Goal: Task Accomplishment & Management: Manage account settings

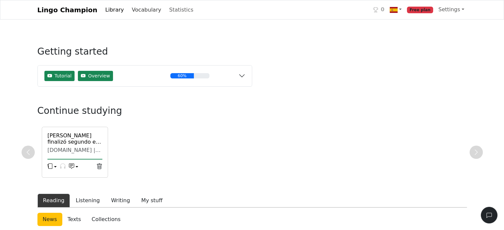
drag, startPoint x: 127, startPoint y: 10, endPoint x: 221, endPoint y: 34, distance: 97.1
click at [129, 11] on link "Vocabulary" at bounding box center [146, 9] width 35 height 13
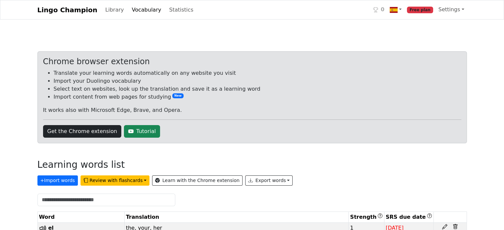
click at [274, 163] on div "Learning words list" at bounding box center [251, 166] width 429 height 14
click at [245, 181] on button "Export words" at bounding box center [269, 181] width 48 height 10
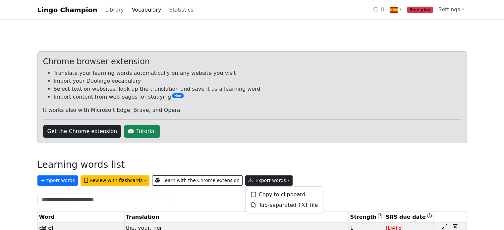
click at [300, 160] on div "Learning words list" at bounding box center [251, 166] width 429 height 14
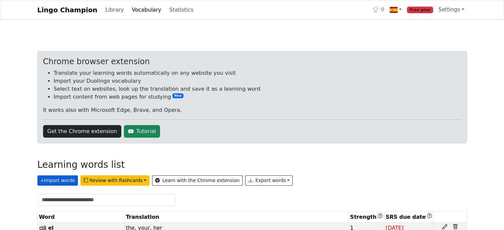
click at [71, 183] on button "+ Import words" at bounding box center [57, 181] width 40 height 10
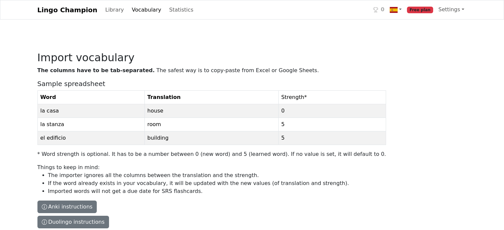
scroll to position [66, 0]
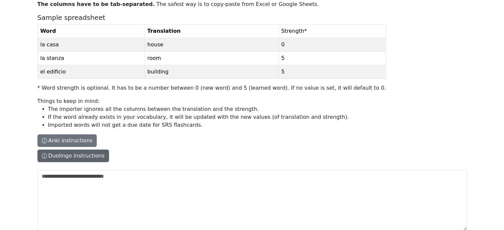
click at [43, 152] on button "Duolingo instructions" at bounding box center [73, 156] width 72 height 13
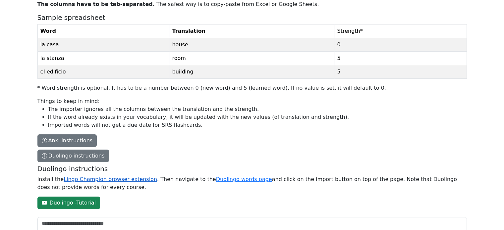
click at [112, 181] on link "Lingo Champion browser extension" at bounding box center [110, 179] width 93 height 6
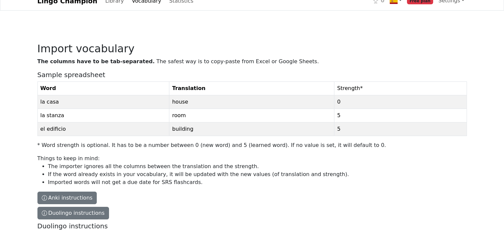
scroll to position [0, 0]
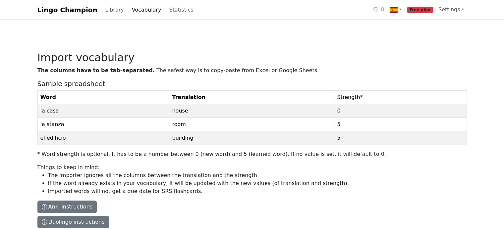
click at [131, 15] on link "Vocabulary" at bounding box center [146, 9] width 35 height 13
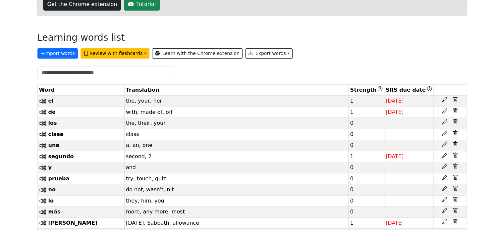
scroll to position [132, 0]
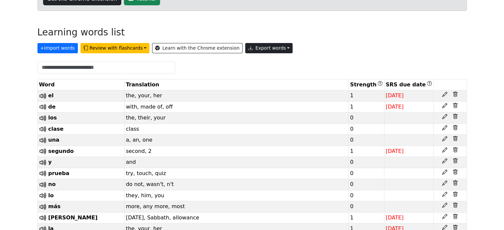
click at [258, 49] on button "Export words" at bounding box center [269, 48] width 48 height 10
click at [257, 61] on link "Copy to clipboard" at bounding box center [284, 62] width 78 height 11
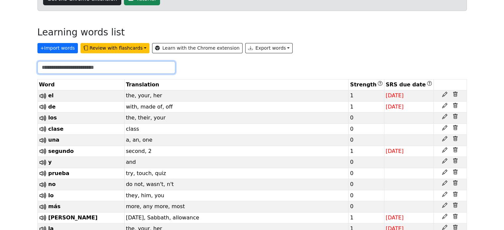
click at [113, 63] on input "text" at bounding box center [106, 67] width 138 height 13
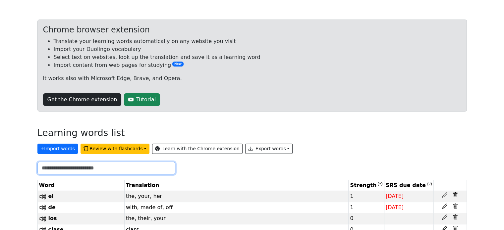
scroll to position [0, 0]
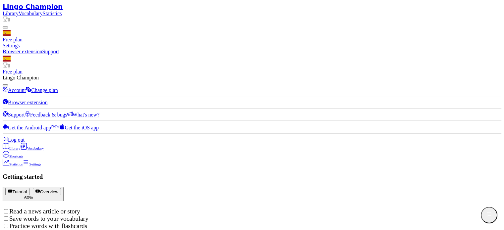
click at [43, 11] on link "Vocabulary" at bounding box center [31, 14] width 24 height 6
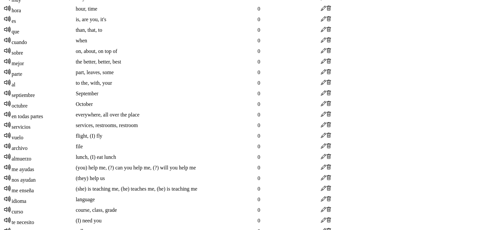
scroll to position [596, 0]
